Goal: Information Seeking & Learning: Learn about a topic

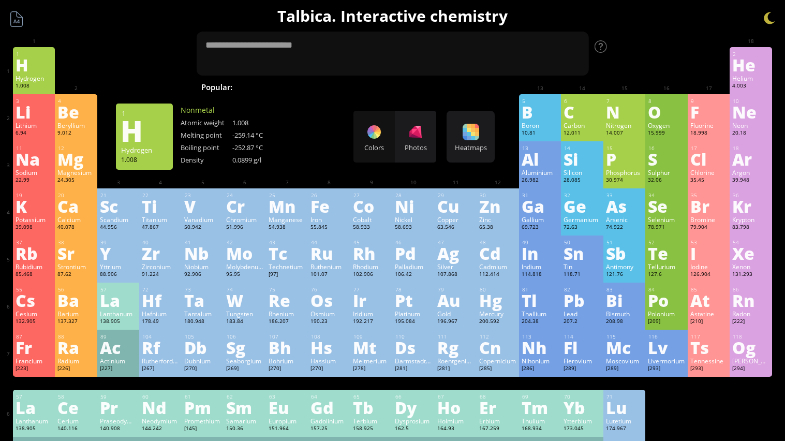
click at [39, 74] on div "Hydrogen" at bounding box center [34, 78] width 37 height 8
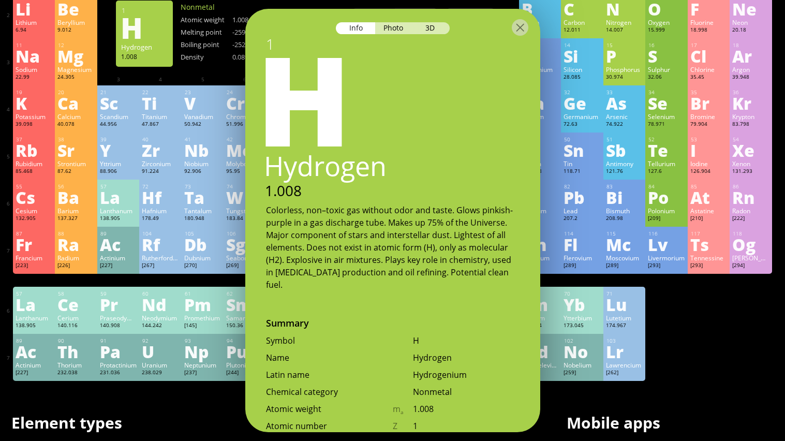
scroll to position [94, 0]
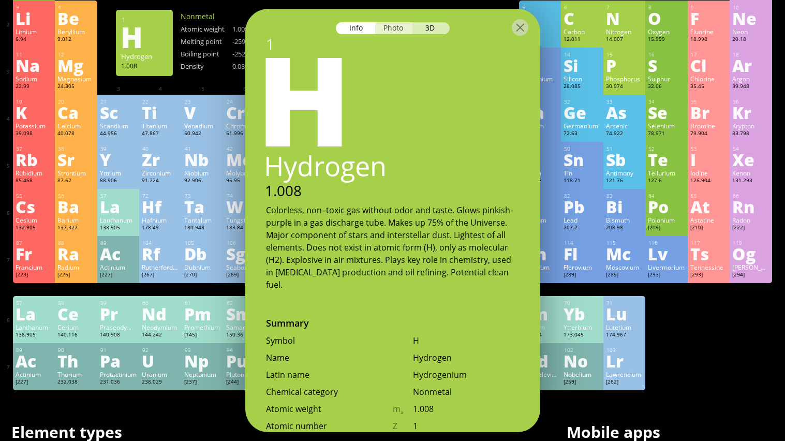
click at [388, 33] on div "Photo" at bounding box center [393, 28] width 37 height 12
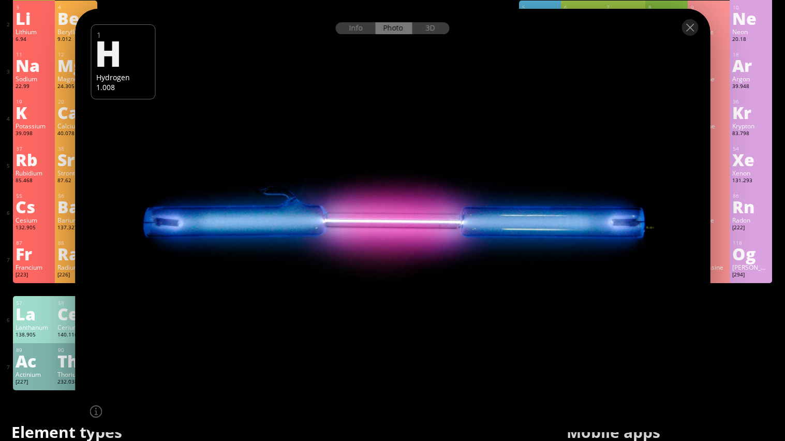
drag, startPoint x: 370, startPoint y: 233, endPoint x: 469, endPoint y: 261, distance: 102.9
click at [469, 261] on div at bounding box center [392, 221] width 641 height 428
click at [429, 29] on div "3D" at bounding box center [431, 28] width 37 height 12
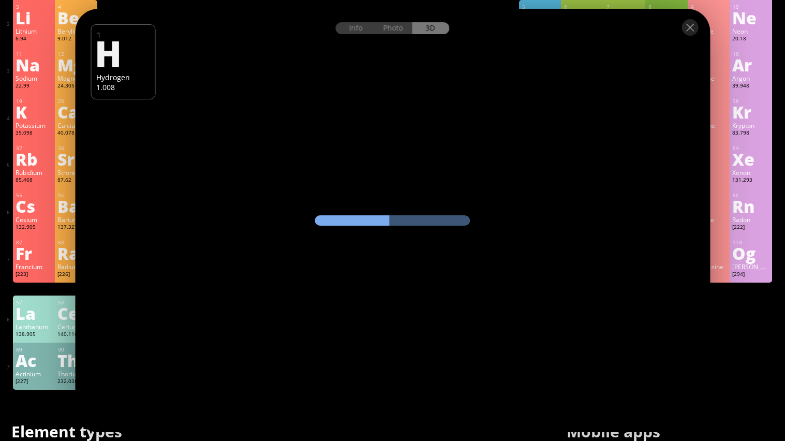
scroll to position [85, 0]
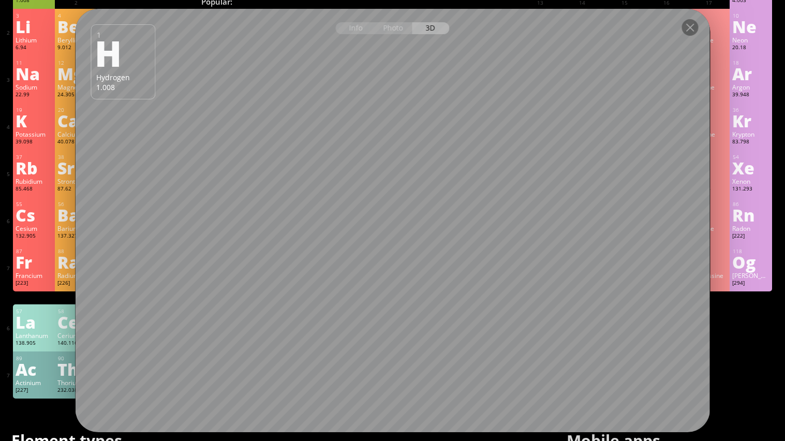
click at [358, 20] on div at bounding box center [392, 27] width 635 height 36
click at [688, 25] on div at bounding box center [690, 27] width 17 height 17
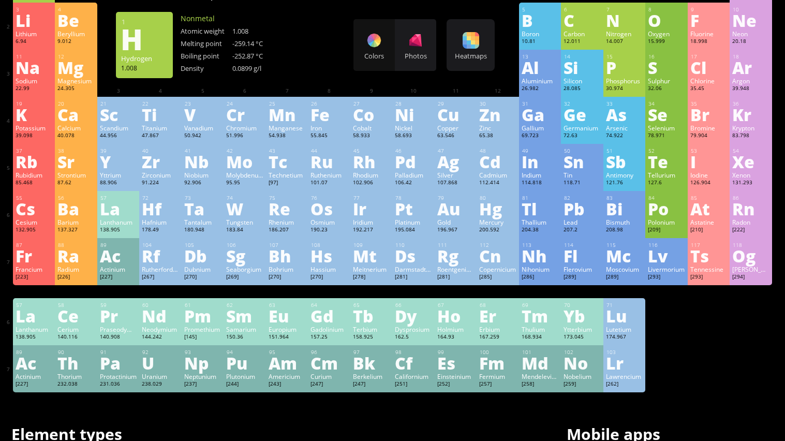
scroll to position [54, 0]
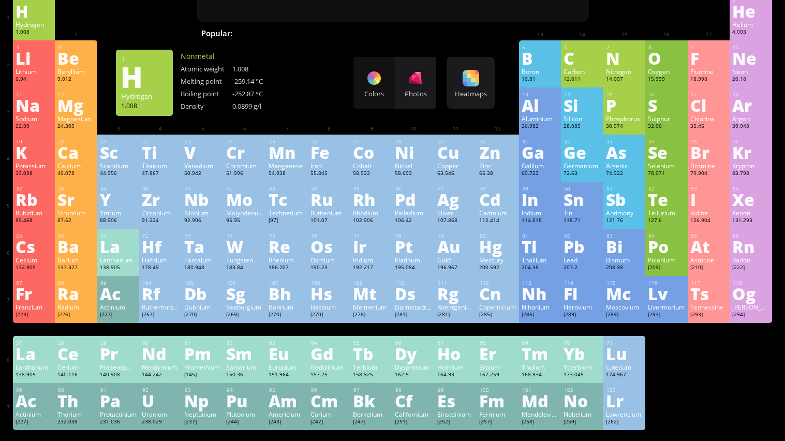
click at [706, 111] on div "Cl" at bounding box center [709, 105] width 37 height 17
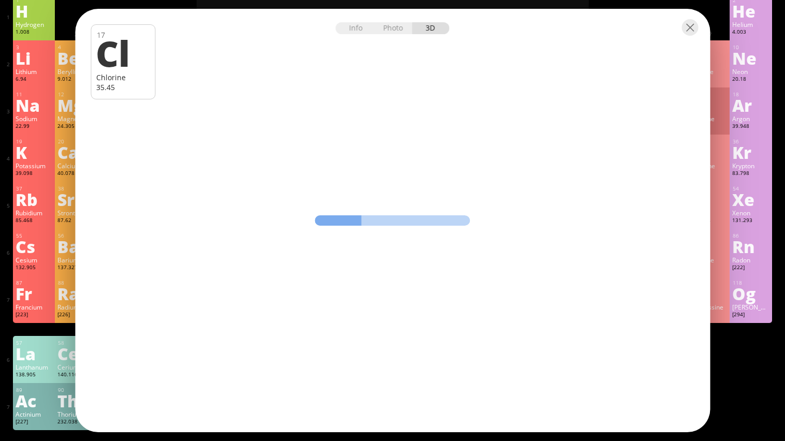
click at [349, 34] on div at bounding box center [392, 27] width 635 height 36
click at [406, 27] on div "Photo" at bounding box center [393, 28] width 37 height 12
click at [393, 27] on div "Info Photo 3D" at bounding box center [393, 28] width 114 height 12
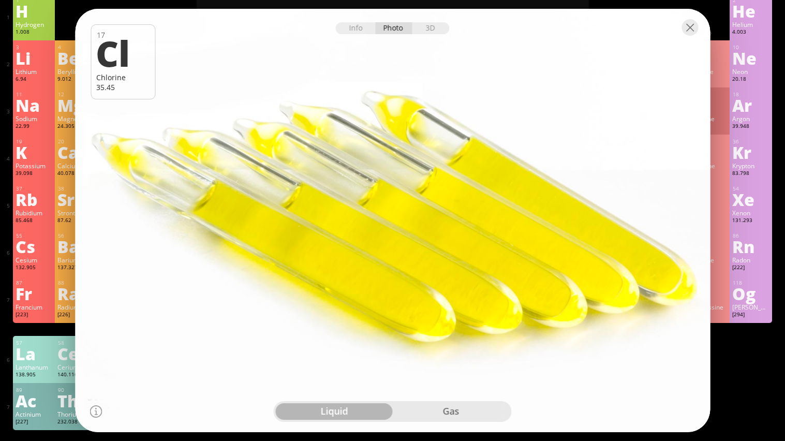
click at [495, 419] on div "gas" at bounding box center [451, 411] width 117 height 17
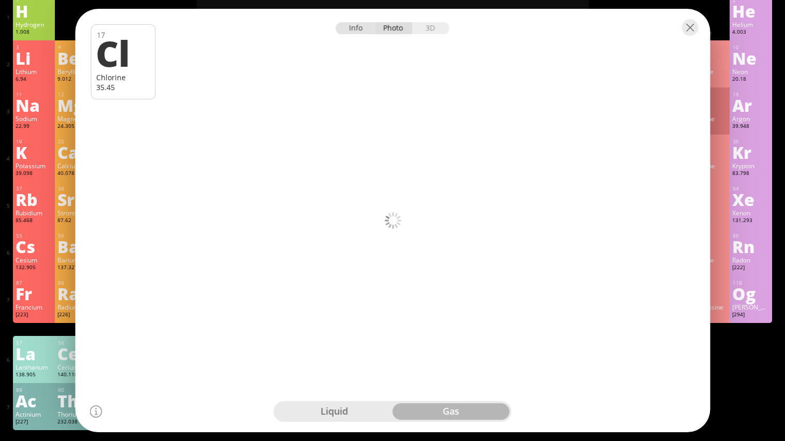
click at [350, 31] on div "Info" at bounding box center [356, 28] width 40 height 12
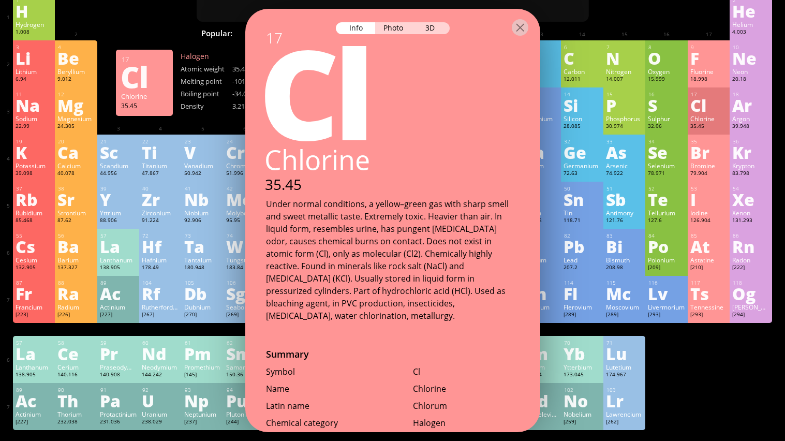
scroll to position [0, 0]
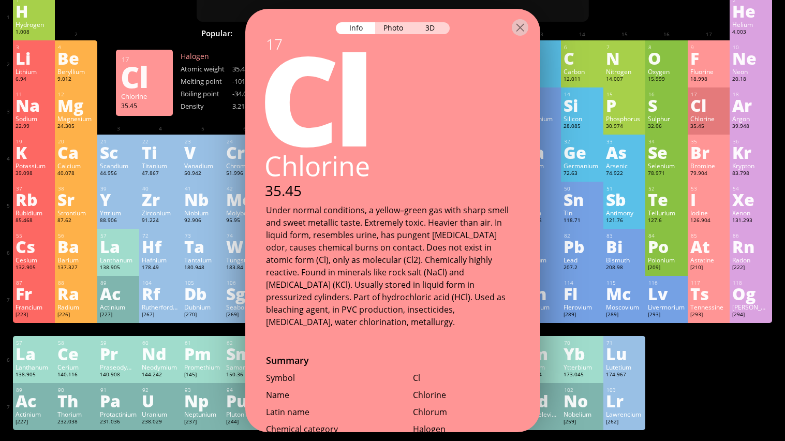
click at [522, 37] on div at bounding box center [392, 27] width 295 height 36
click at [525, 19] on div at bounding box center [520, 27] width 17 height 17
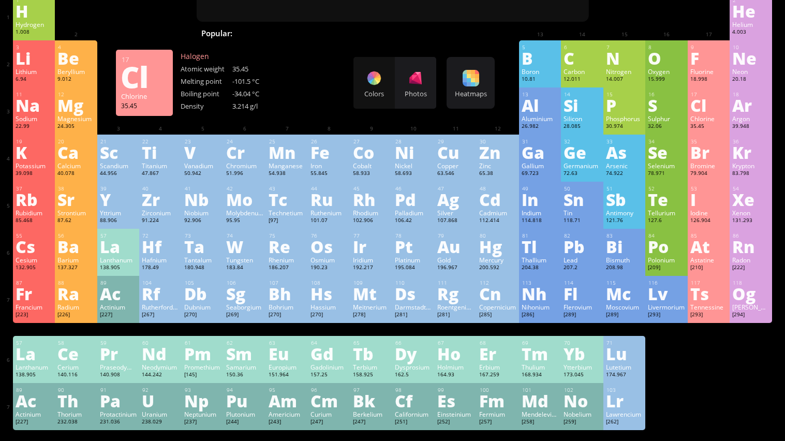
click at [669, 64] on div "O" at bounding box center [666, 58] width 37 height 17
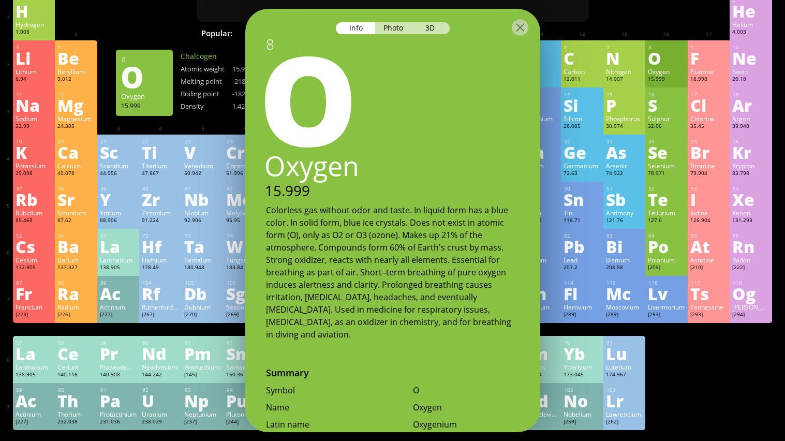
click at [430, 21] on div at bounding box center [392, 27] width 295 height 36
click at [439, 28] on div "3D" at bounding box center [431, 28] width 37 height 12
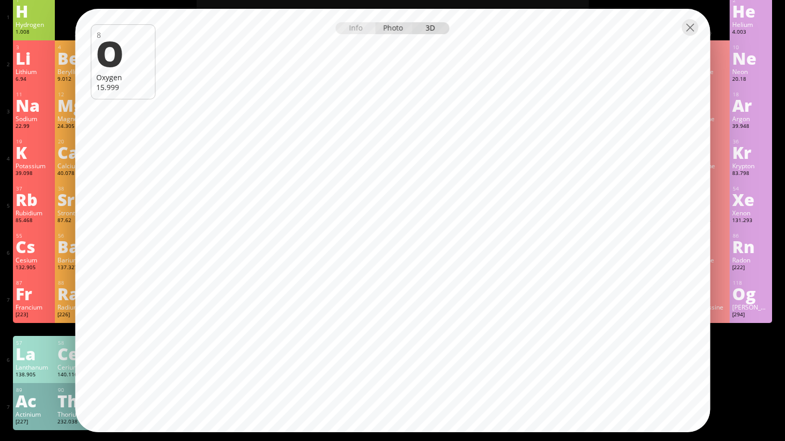
click at [386, 22] on div "Photo" at bounding box center [393, 28] width 37 height 12
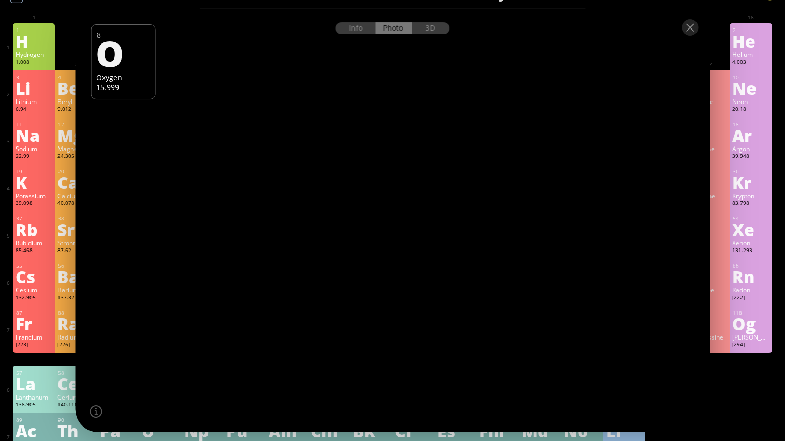
scroll to position [23, 0]
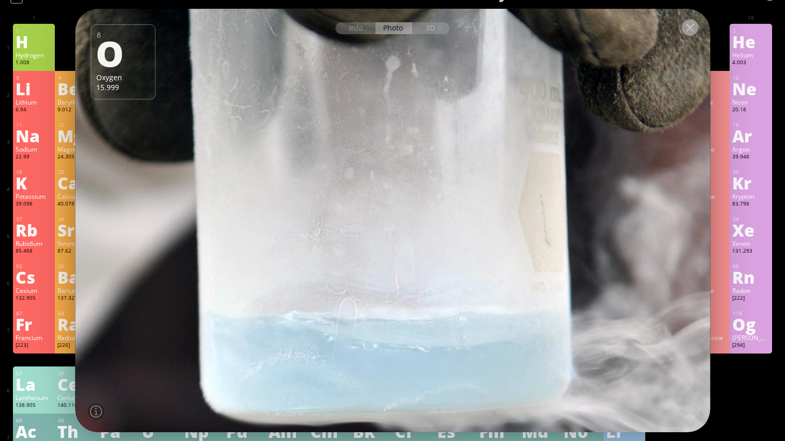
click at [694, 27] on div at bounding box center [690, 27] width 17 height 17
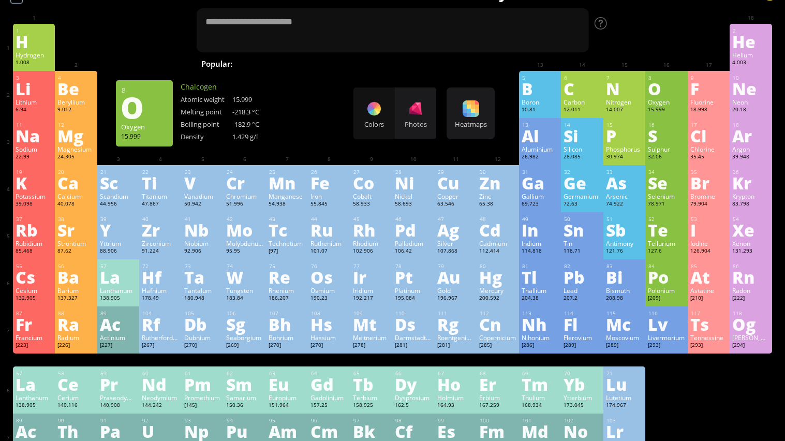
click at [323, 174] on div "Fe" at bounding box center [329, 182] width 37 height 17
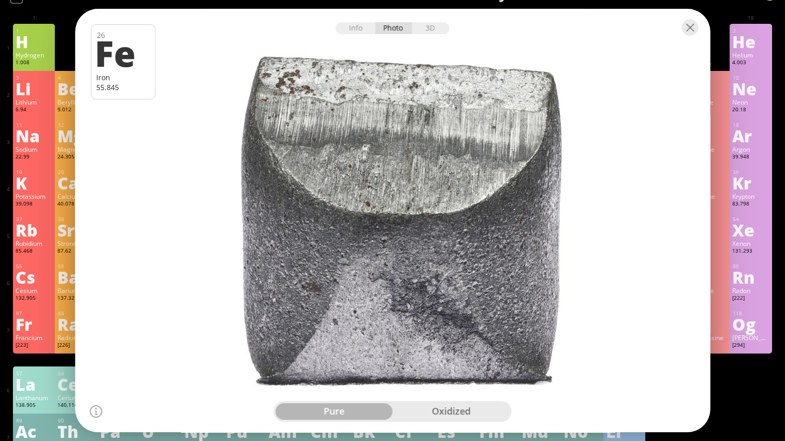
click at [431, 17] on div at bounding box center [392, 27] width 635 height 36
click at [422, 33] on div "3D" at bounding box center [431, 28] width 37 height 12
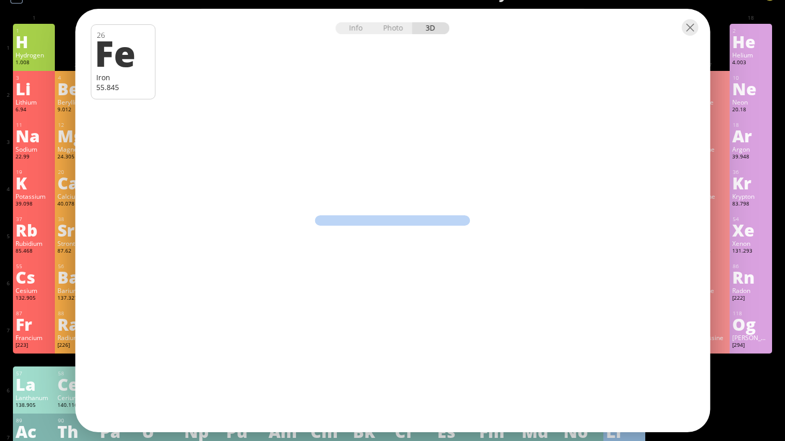
click at [435, 23] on div "Info Photo 3D" at bounding box center [393, 28] width 114 height 12
click at [340, 30] on div "Info" at bounding box center [356, 28] width 40 height 12
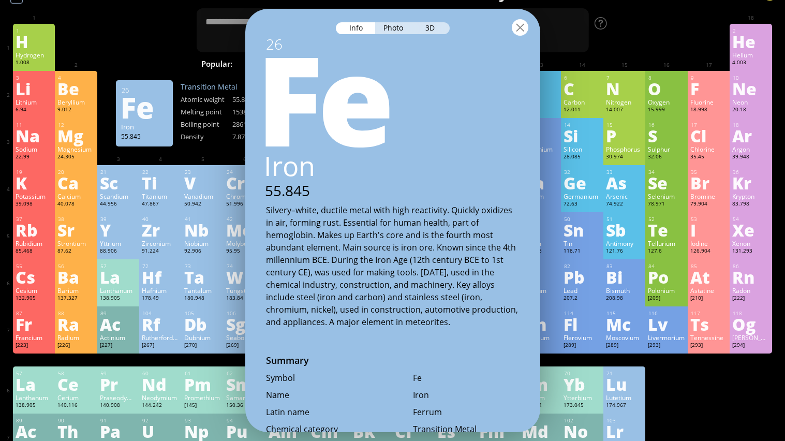
click at [517, 27] on div at bounding box center [520, 27] width 17 height 17
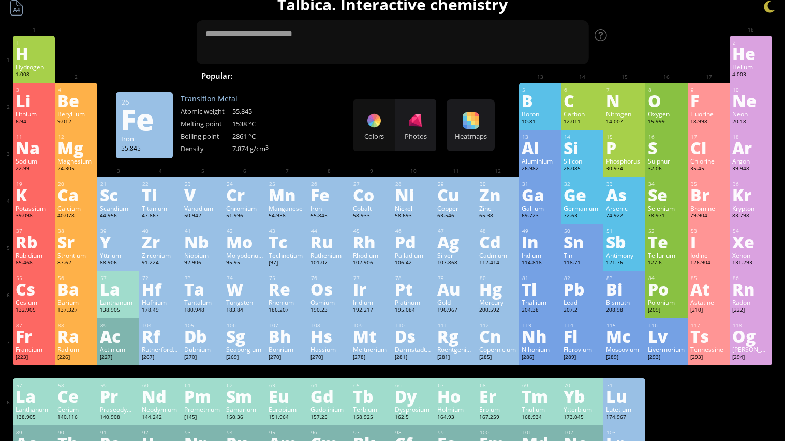
scroll to position [0, 0]
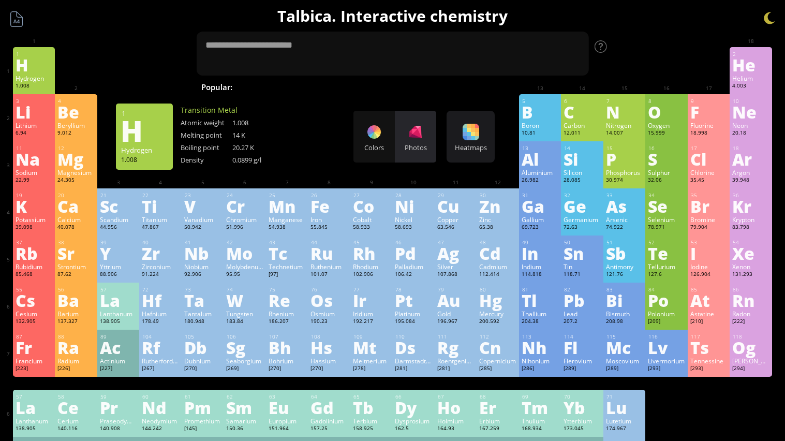
click at [410, 131] on div at bounding box center [415, 132] width 17 height 17
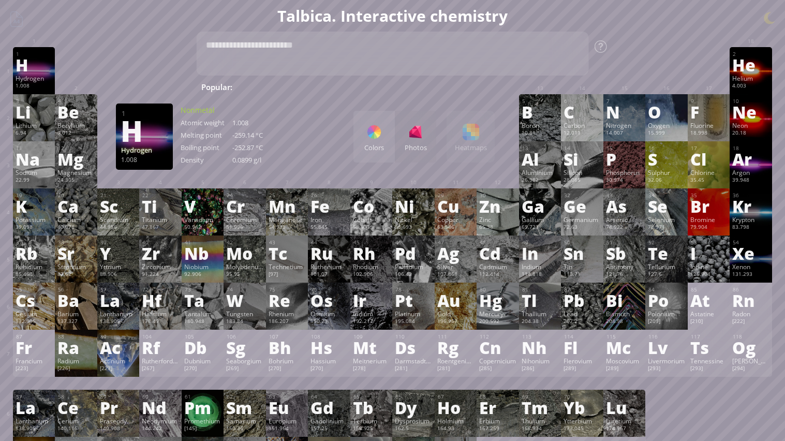
click at [464, 53] on textarea at bounding box center [392, 54] width 393 height 44
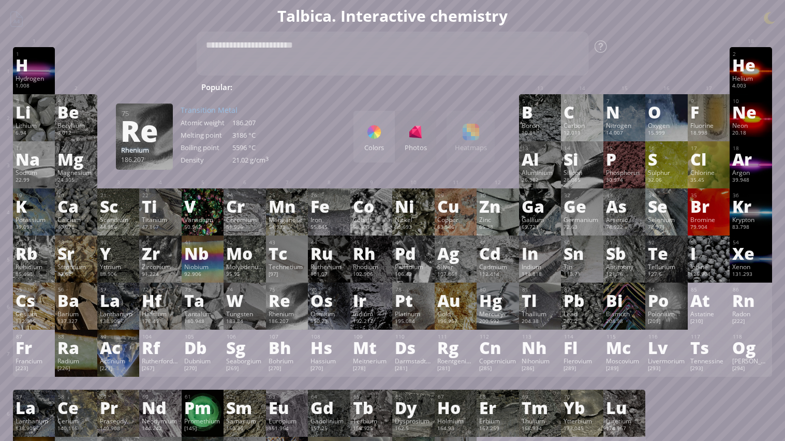
click at [273, 325] on div "186.207" at bounding box center [287, 322] width 37 height 8
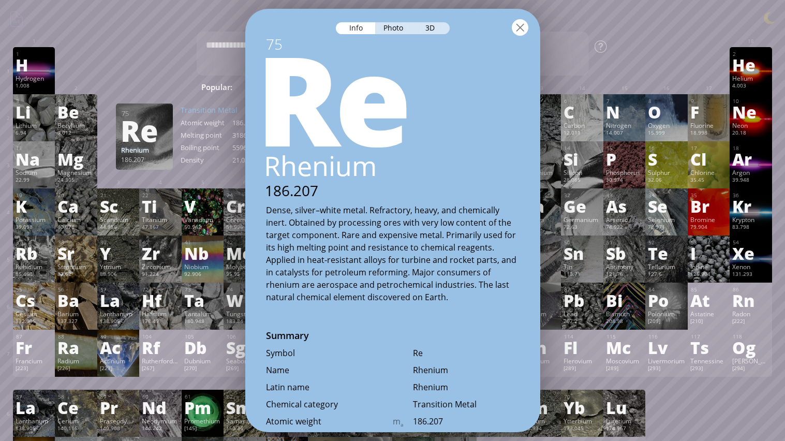
click at [521, 29] on div at bounding box center [520, 27] width 17 height 17
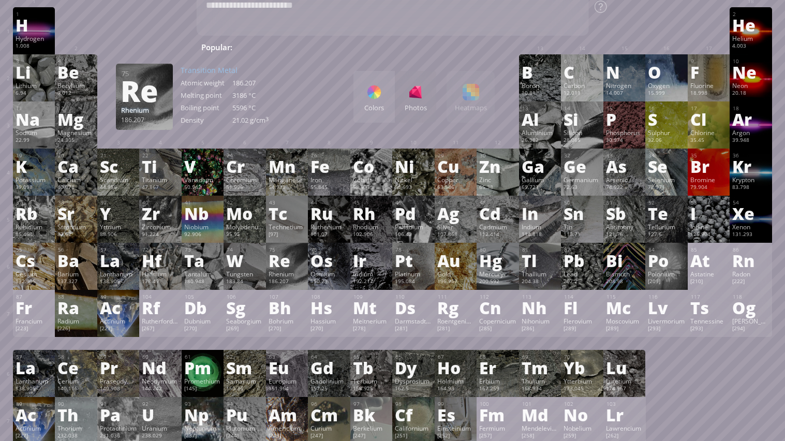
scroll to position [44, 0]
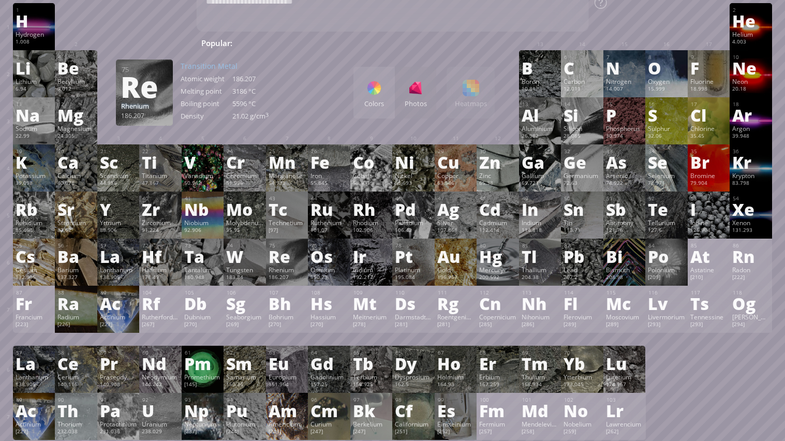
click at [544, 165] on div "Ga" at bounding box center [540, 162] width 37 height 17
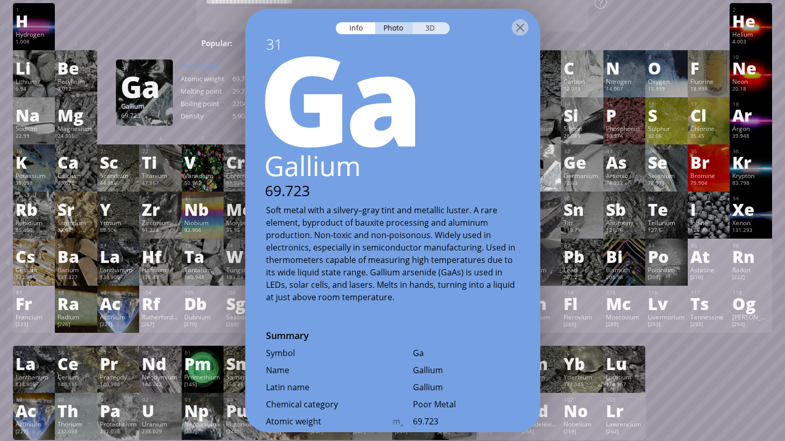
click at [428, 29] on div "3D" at bounding box center [431, 28] width 37 height 12
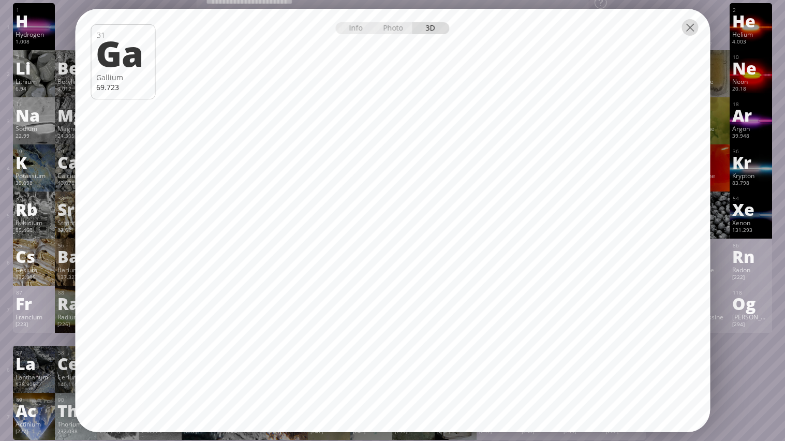
click at [692, 33] on div at bounding box center [690, 27] width 17 height 17
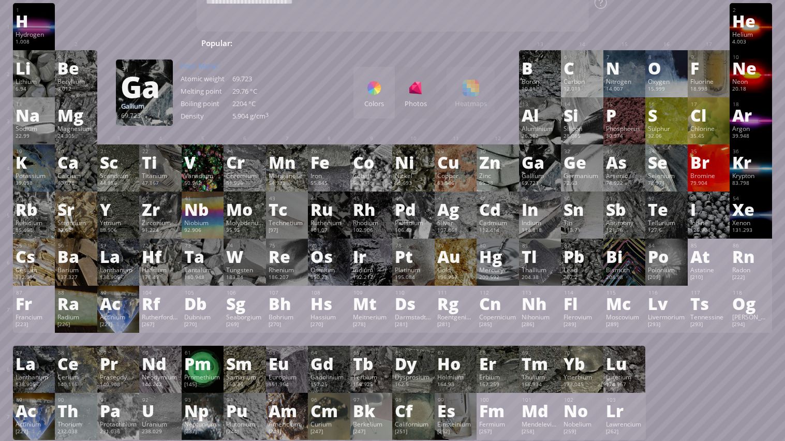
click at [711, 175] on div "Bromine" at bounding box center [709, 175] width 37 height 8
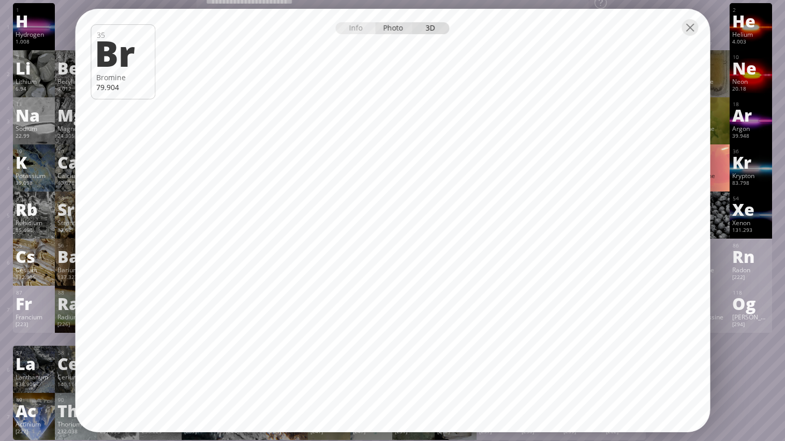
click at [391, 27] on div "Photo" at bounding box center [393, 28] width 37 height 12
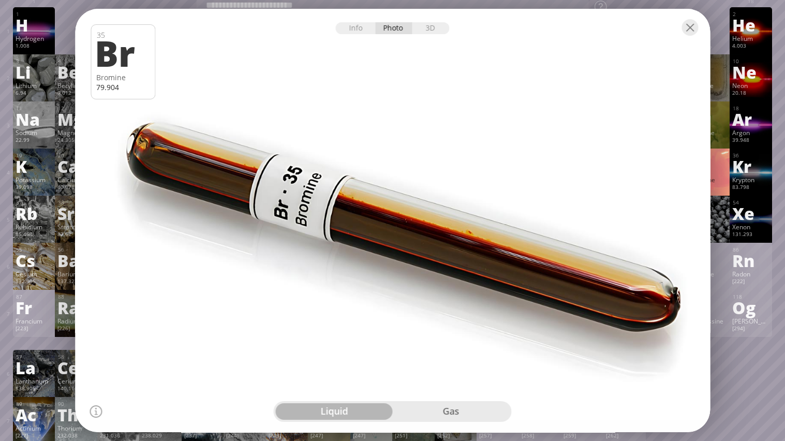
scroll to position [39, 0]
click at [696, 32] on div at bounding box center [690, 27] width 17 height 17
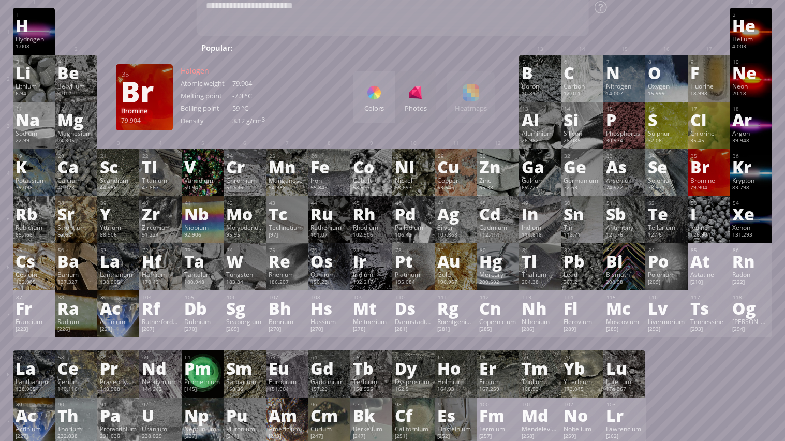
click at [199, 371] on div "Pm" at bounding box center [202, 368] width 37 height 17
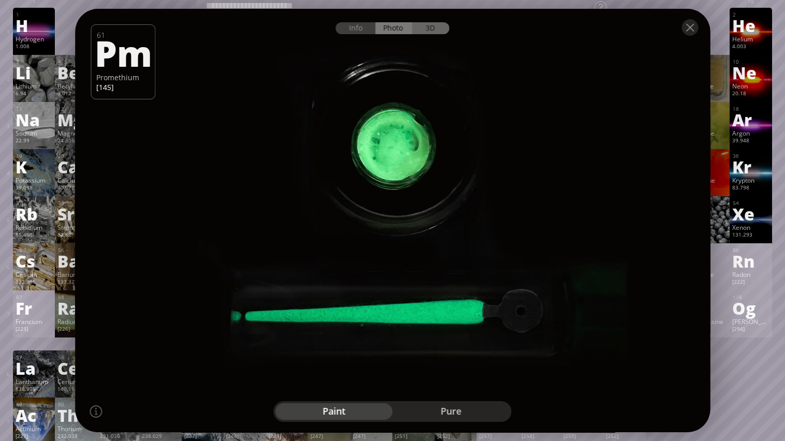
click at [443, 23] on div "3D" at bounding box center [431, 28] width 37 height 12
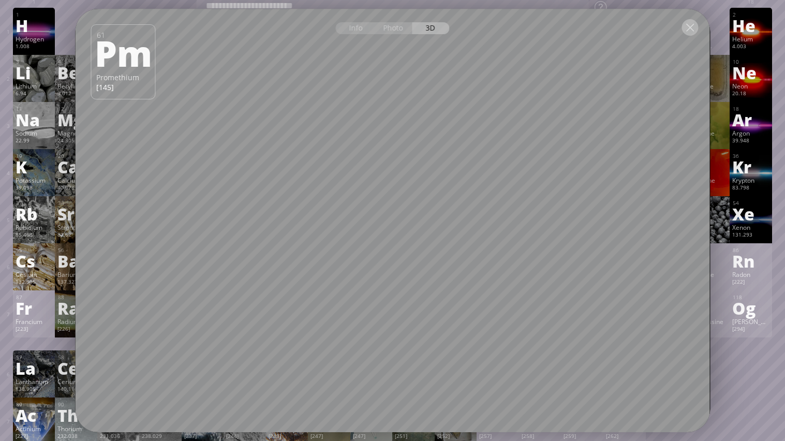
click at [695, 28] on div at bounding box center [690, 27] width 17 height 17
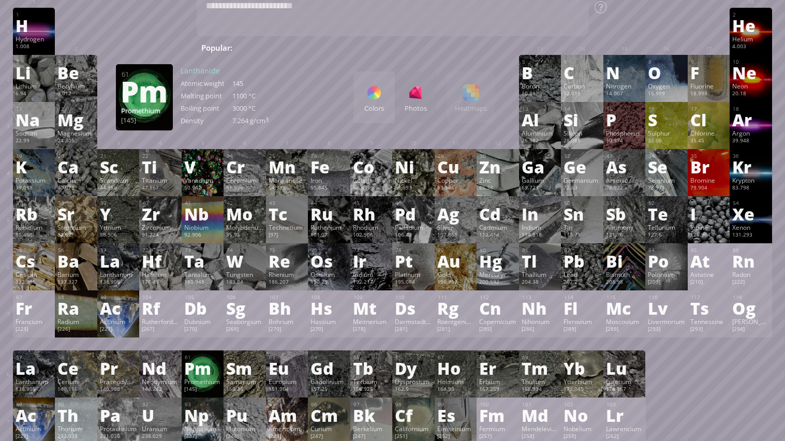
click at [72, 424] on div "Thorium" at bounding box center [75, 428] width 37 height 8
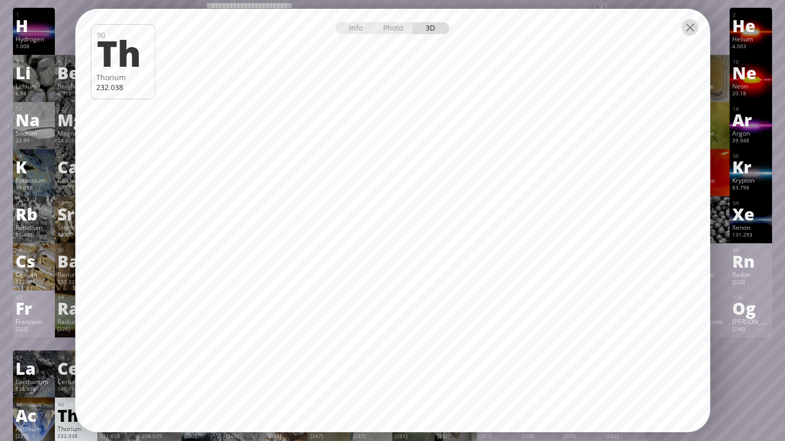
click at [695, 30] on div at bounding box center [690, 27] width 17 height 17
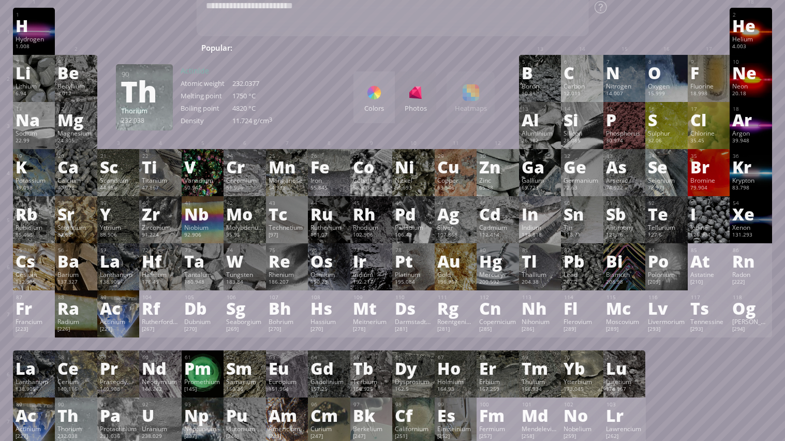
click at [542, 222] on div "49 In Indium 114.818 −5, −2, −1, 0, +1, +2, +3 −5, −2, −1, 0, +1, +2, +3 156.6 …" at bounding box center [540, 219] width 42 height 47
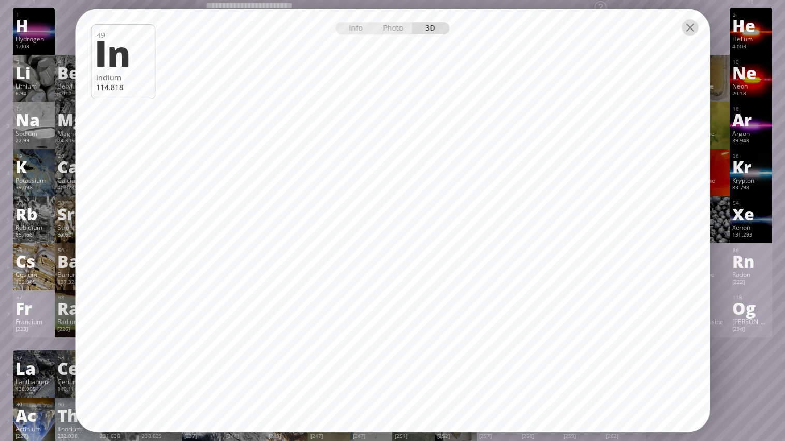
click at [696, 33] on div at bounding box center [690, 27] width 17 height 17
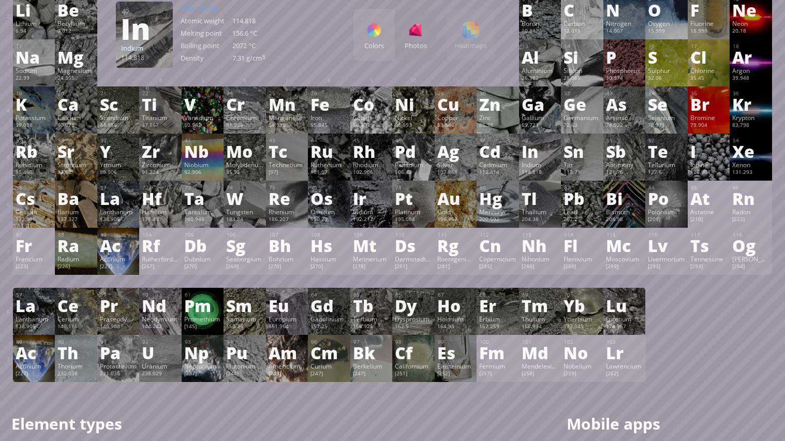
scroll to position [106, 0]
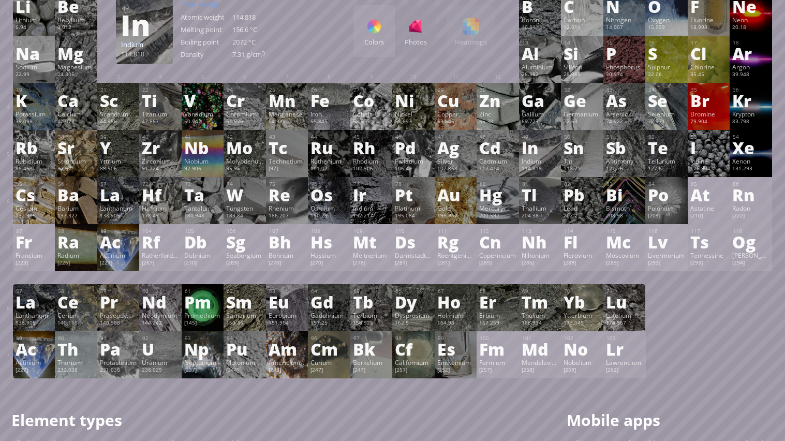
click at [678, 263] on div "[293]" at bounding box center [666, 263] width 37 height 8
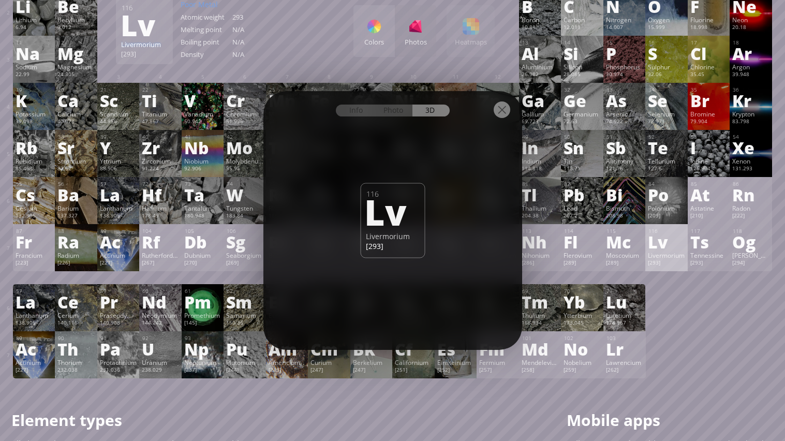
click at [505, 109] on div at bounding box center [502, 109] width 17 height 17
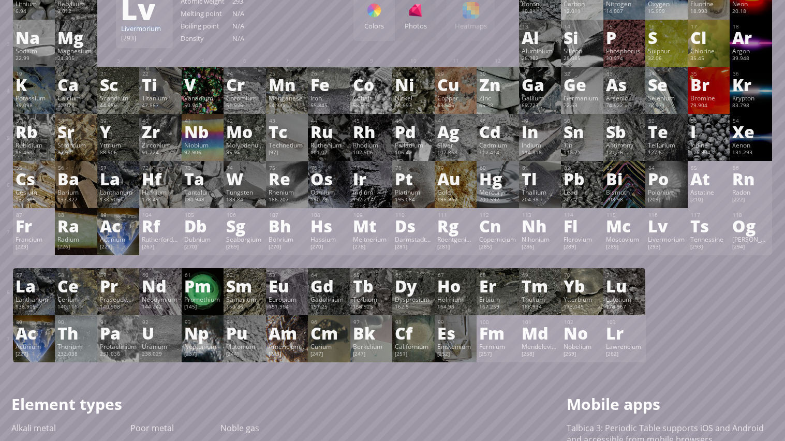
scroll to position [139, 0]
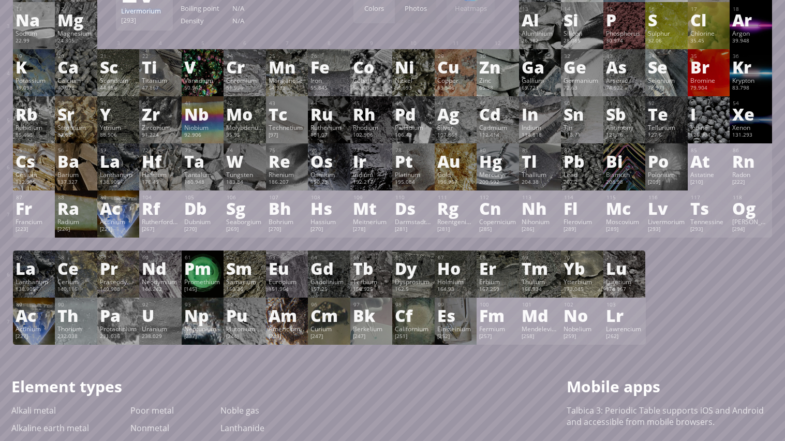
click at [111, 223] on div "Actinium" at bounding box center [118, 221] width 37 height 8
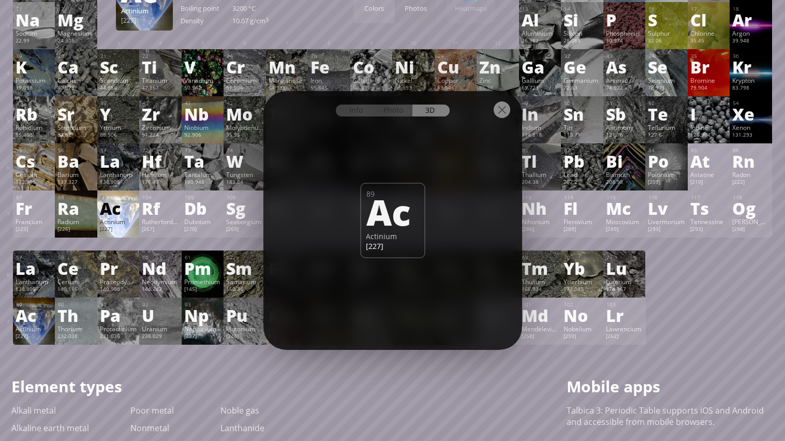
click at [360, 215] on div "89 Ac Actinium [227]" at bounding box center [392, 220] width 65 height 75
click at [314, 112] on div at bounding box center [392, 109] width 259 height 36
click at [345, 114] on div "Info" at bounding box center [356, 111] width 40 height 12
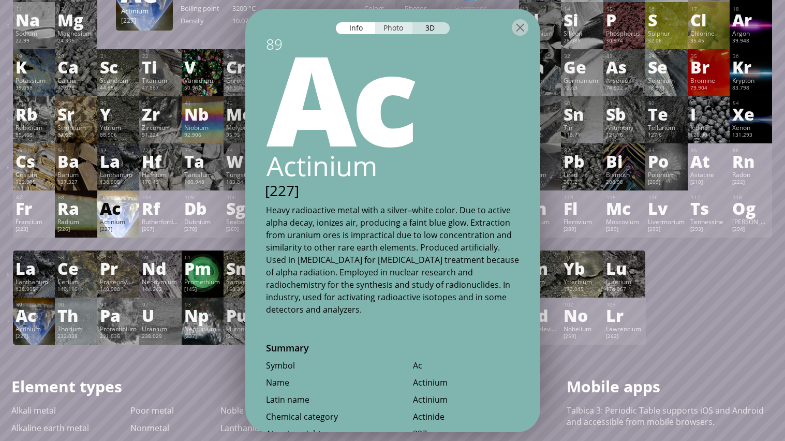
click at [383, 31] on div "Photo" at bounding box center [393, 28] width 37 height 12
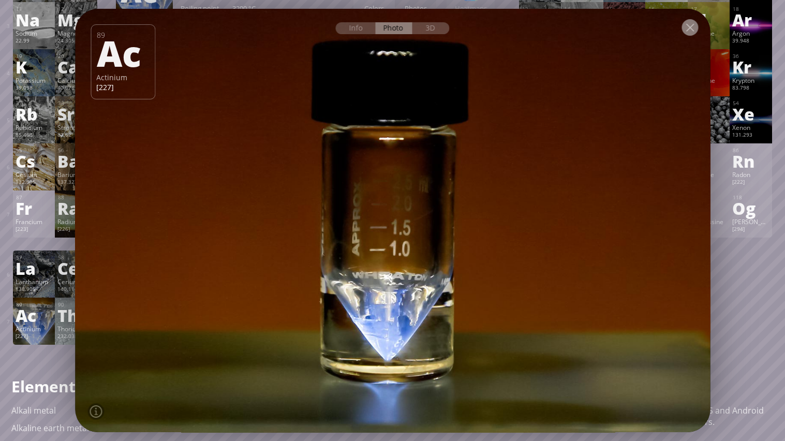
click at [688, 28] on div at bounding box center [690, 27] width 17 height 17
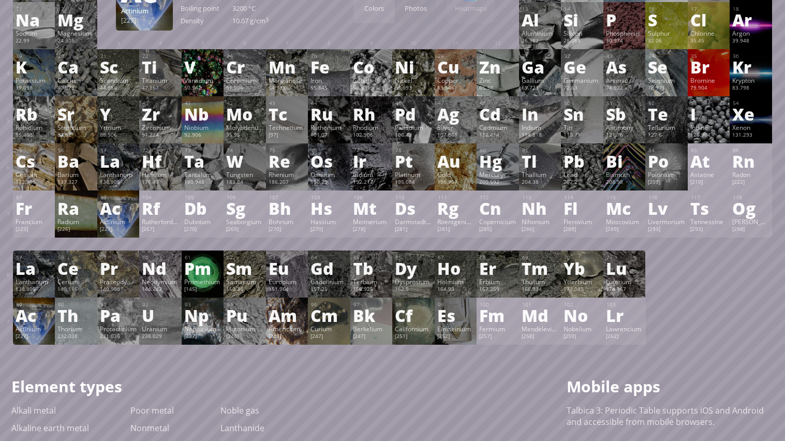
click at [758, 19] on div "Ar" at bounding box center [750, 19] width 37 height 17
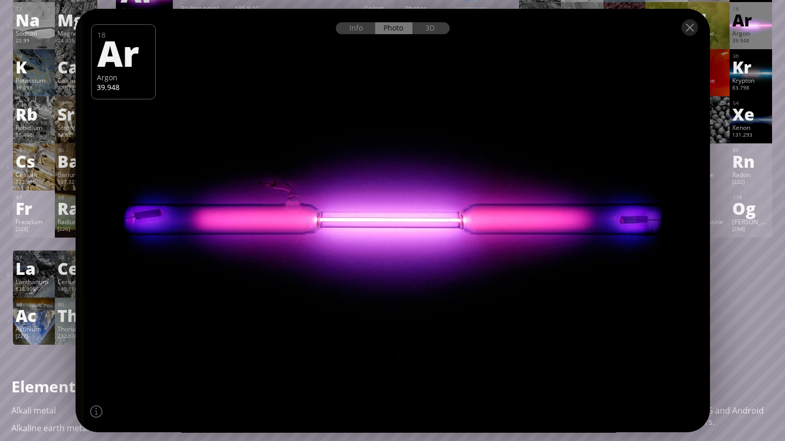
click at [427, 37] on div at bounding box center [393, 27] width 635 height 36
click at [439, 25] on div "3D" at bounding box center [431, 28] width 37 height 12
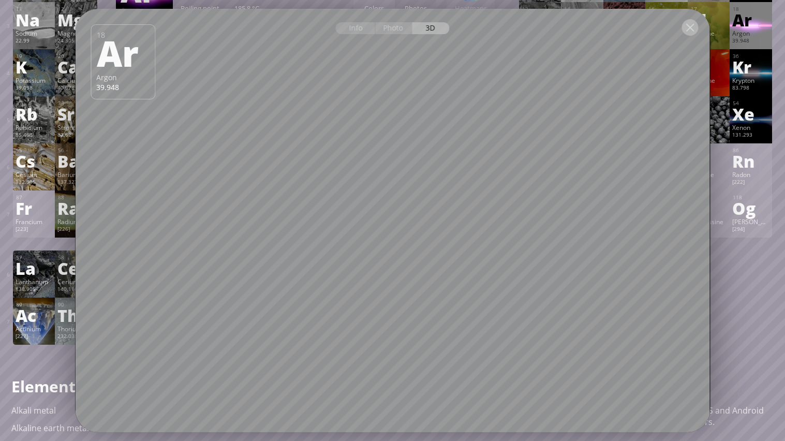
click at [691, 32] on div at bounding box center [690, 27] width 17 height 17
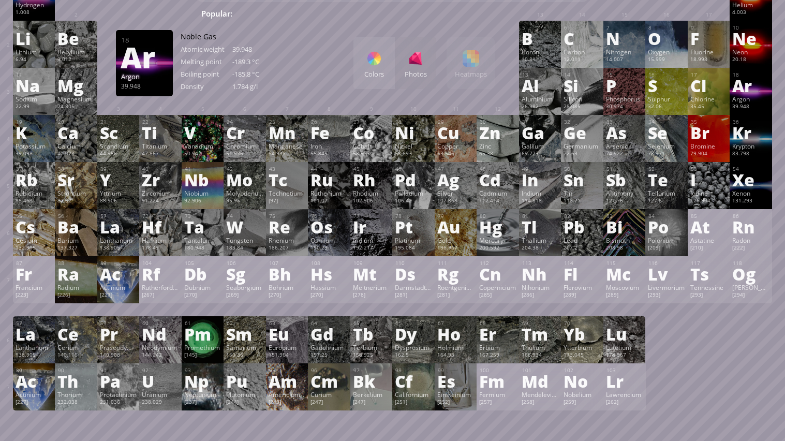
scroll to position [0, 0]
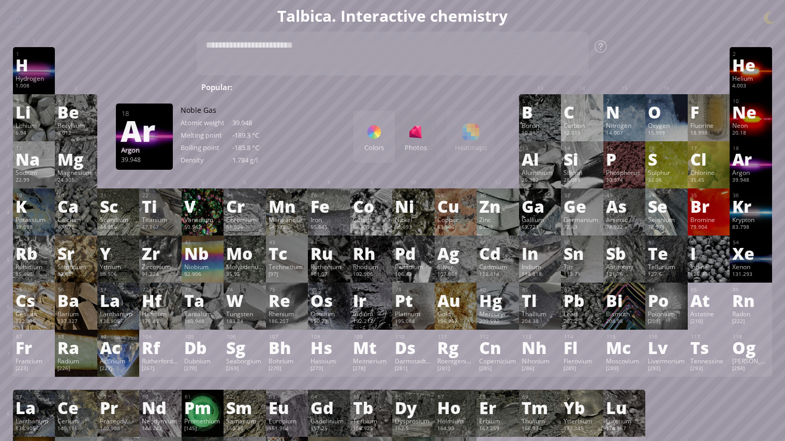
click at [624, 115] on div "N" at bounding box center [624, 112] width 37 height 17
